Goal: Information Seeking & Learning: Check status

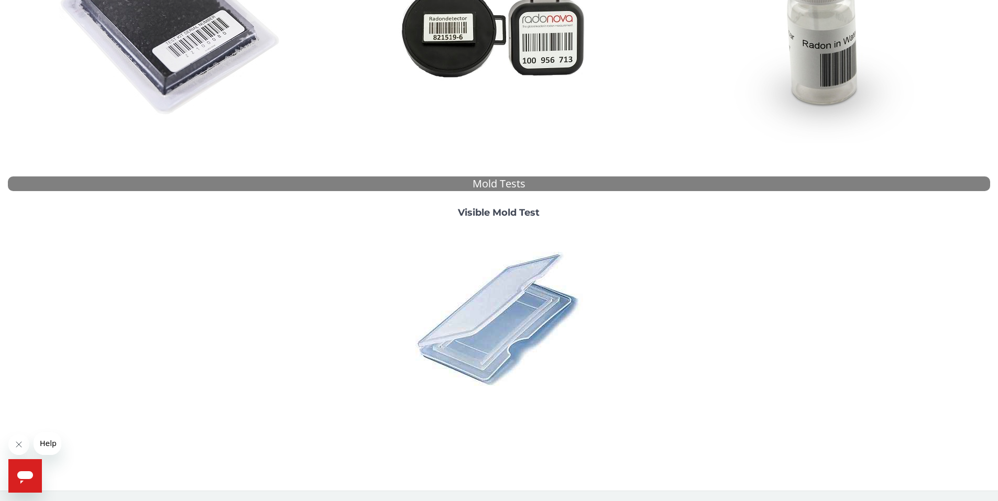
scroll to position [54, 0]
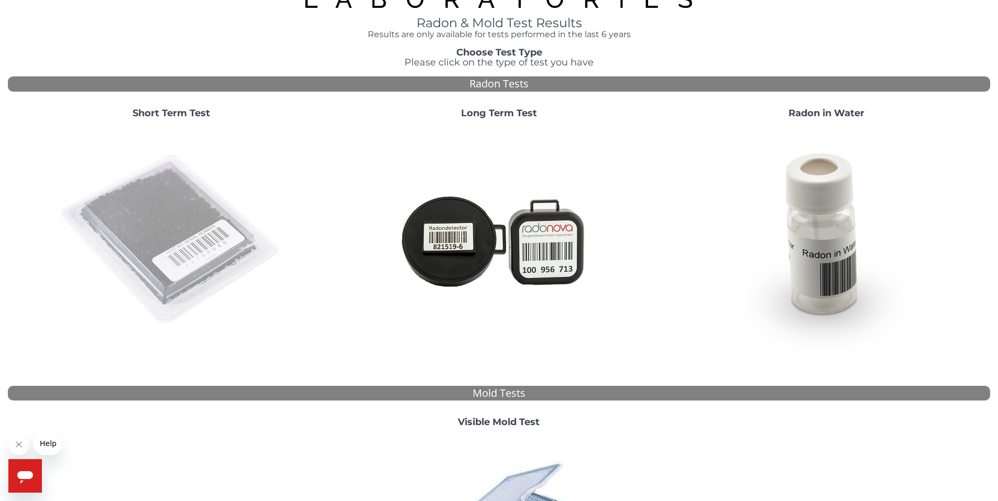
click at [200, 237] on img at bounding box center [171, 239] width 225 height 225
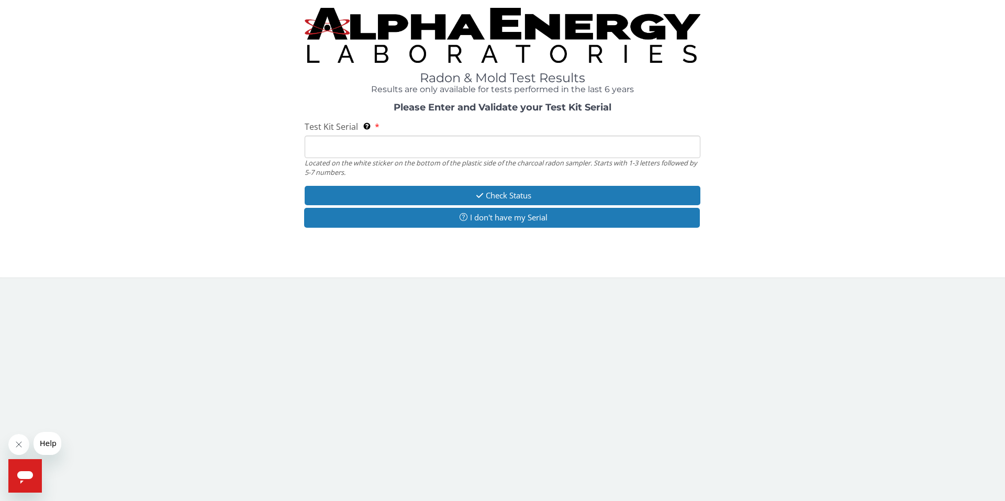
click at [368, 148] on input "Test Kit Serial Located on the white sticker on the bottom of the plastic side …" at bounding box center [503, 147] width 396 height 23
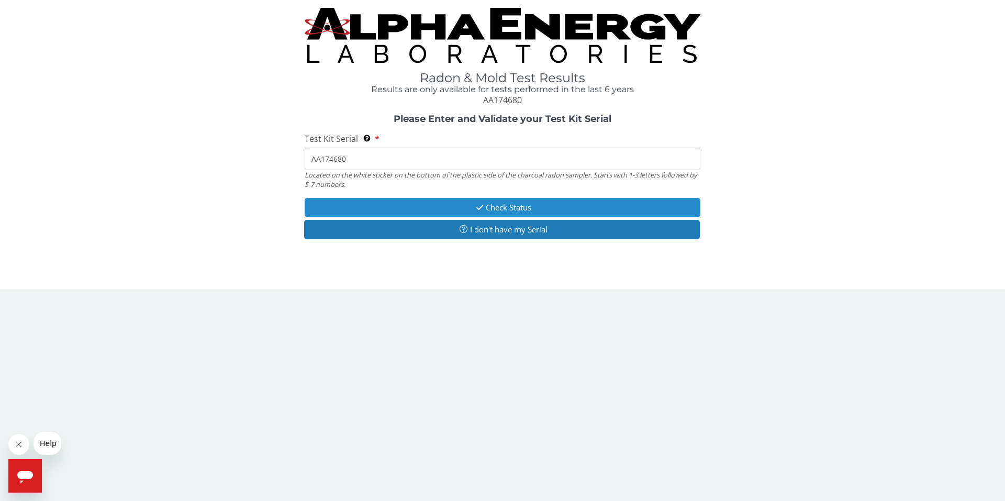
type input "AA174680"
click at [505, 208] on button "Check Status" at bounding box center [503, 207] width 396 height 19
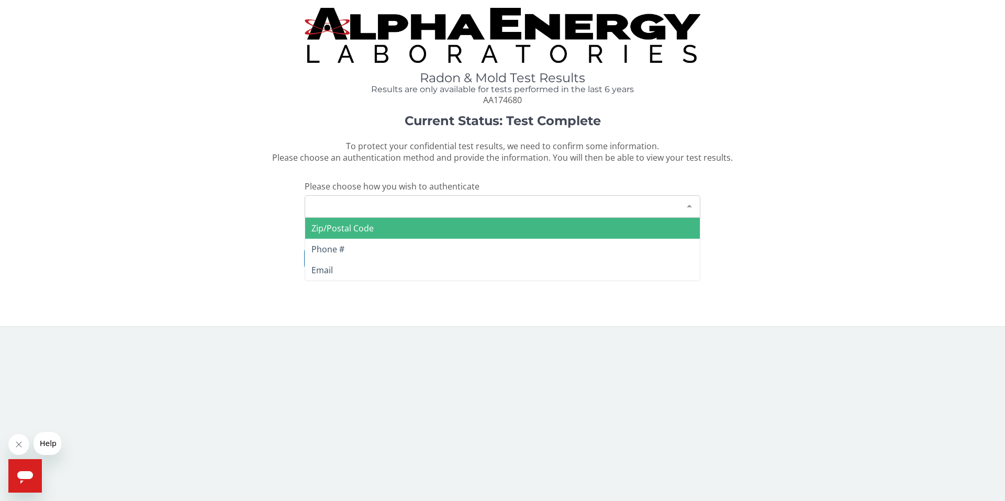
click at [471, 208] on div "Please make a selection" at bounding box center [503, 206] width 396 height 23
click at [344, 225] on span "Zip/Postal Code" at bounding box center [343, 229] width 62 height 12
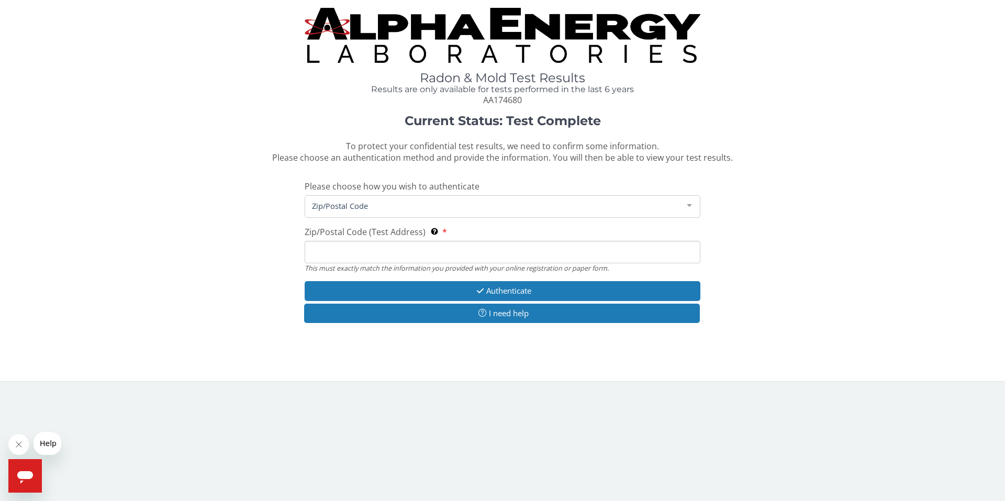
click at [425, 252] on input "Zip/Postal Code (Test Address) This must exactly match the information you prov…" at bounding box center [503, 252] width 396 height 23
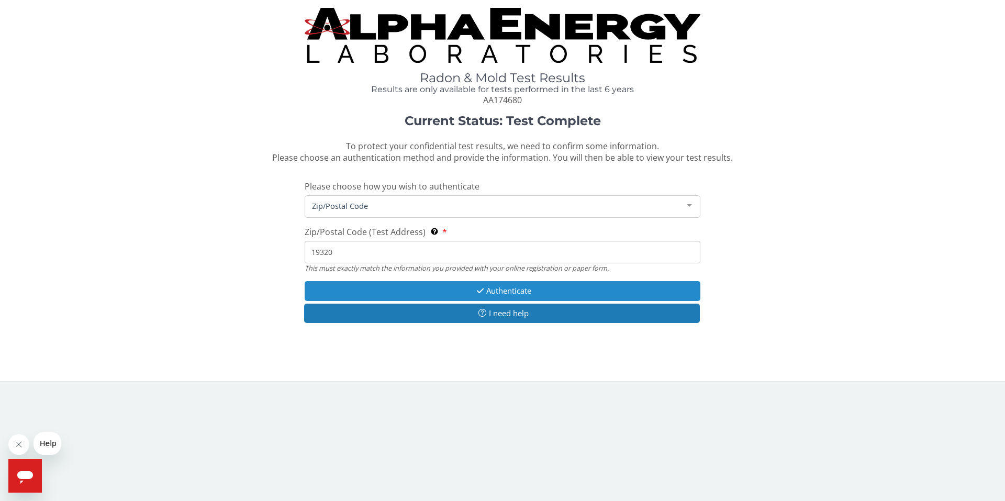
type input "19320"
click at [486, 291] on button "Authenticate" at bounding box center [503, 290] width 396 height 19
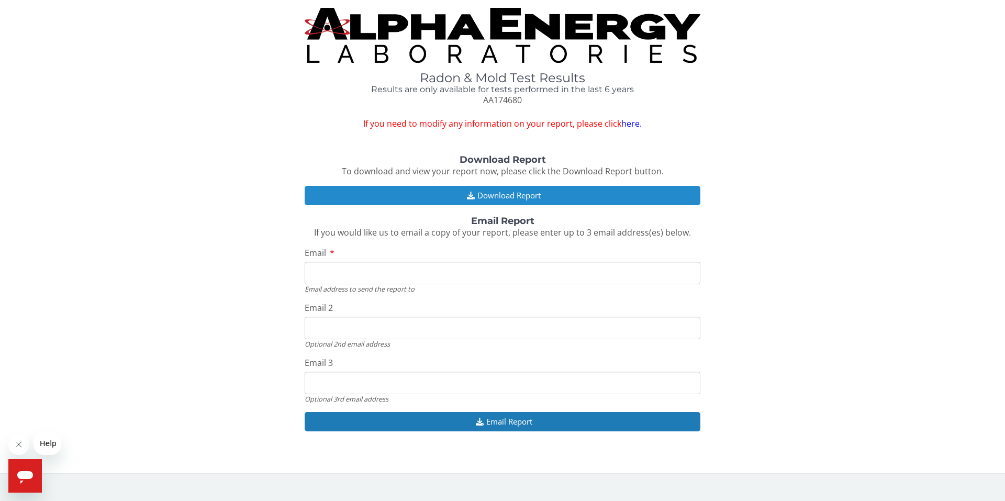
click at [499, 195] on button "Download Report" at bounding box center [503, 195] width 396 height 19
